Goal: Book appointment/travel/reservation

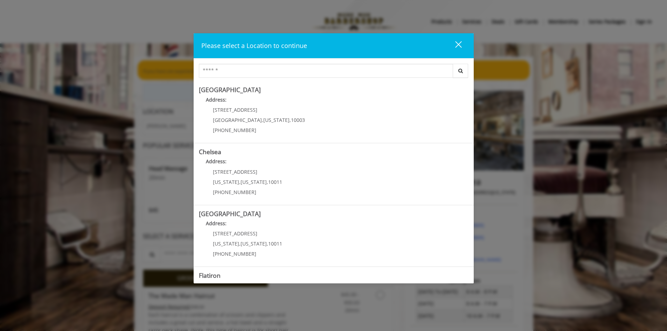
click at [456, 45] on div "close" at bounding box center [454, 46] width 14 height 11
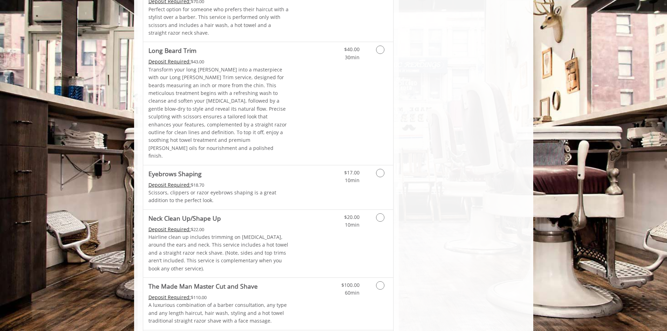
scroll to position [1050, 0]
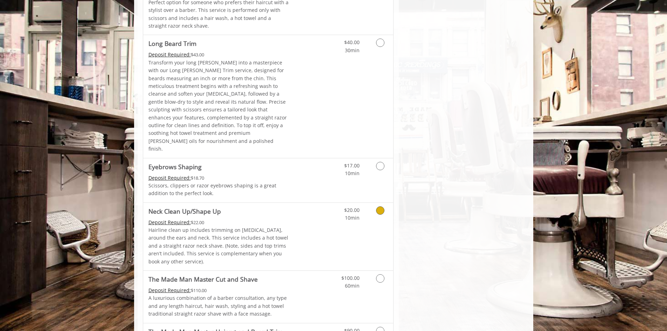
click at [303, 203] on link "Discounted Price" at bounding box center [310, 237] width 42 height 68
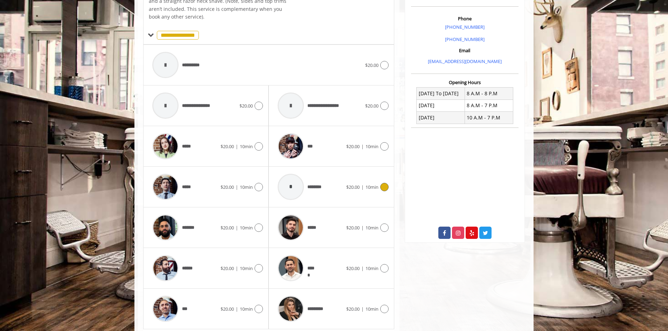
scroll to position [224, 0]
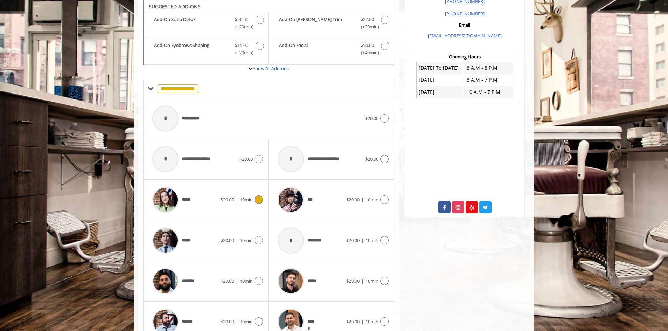
click at [201, 200] on div "*****" at bounding box center [185, 199] width 72 height 33
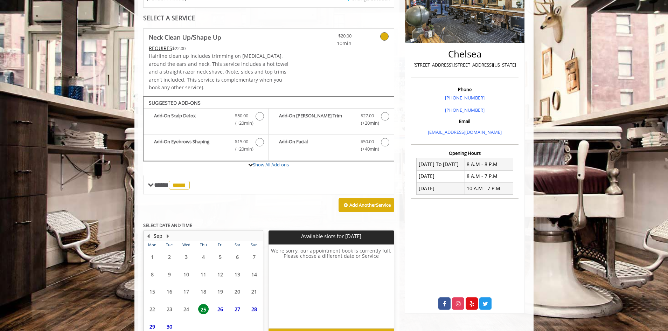
scroll to position [170, 0]
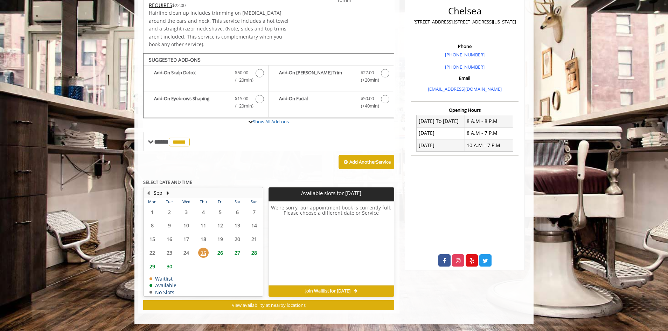
click at [331, 290] on span "Join Waitlist for [DATE]" at bounding box center [327, 291] width 45 height 6
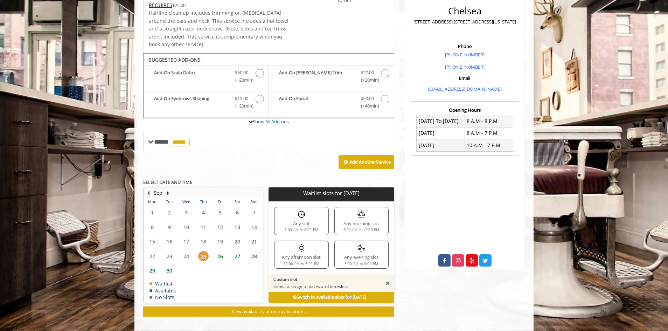
click at [315, 221] on div "Any slot 8:00 AM to 8:00 PM" at bounding box center [301, 221] width 54 height 28
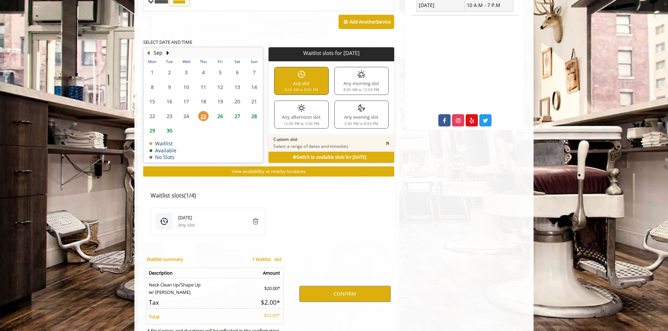
scroll to position [342, 0]
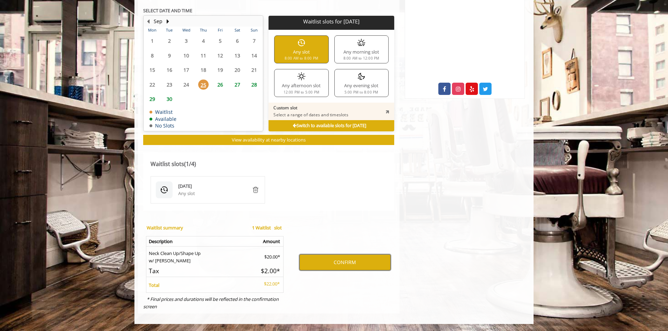
click at [343, 262] on button "CONFIRM" at bounding box center [344, 262] width 91 height 16
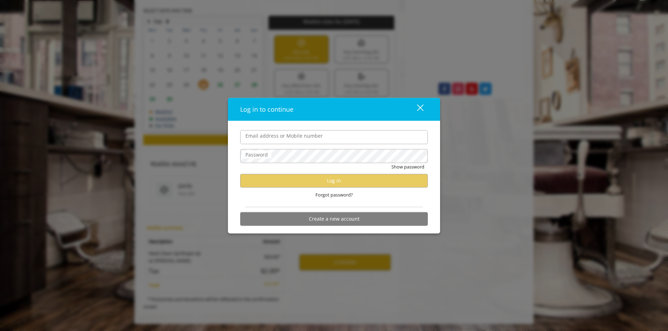
click at [282, 140] on input "Email address or Mobile number" at bounding box center [334, 137] width 188 height 14
type input "**********"
click at [418, 108] on div "close" at bounding box center [416, 109] width 14 height 11
